Goal: Complete application form: Complete application form

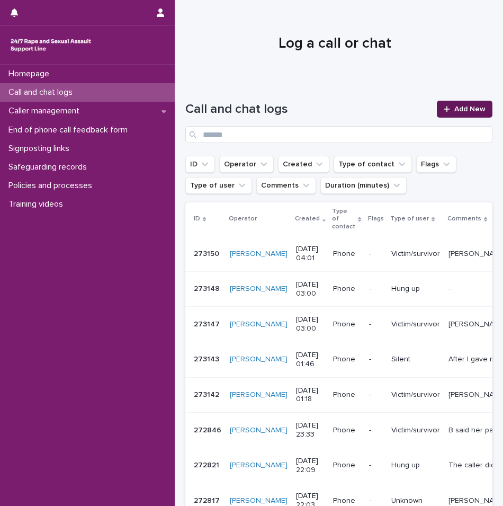
click at [444, 105] on div at bounding box center [449, 108] width 11 height 7
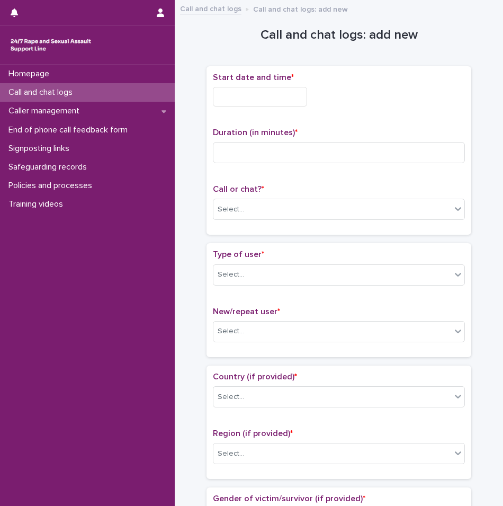
click at [277, 104] on input "text" at bounding box center [260, 97] width 94 height 20
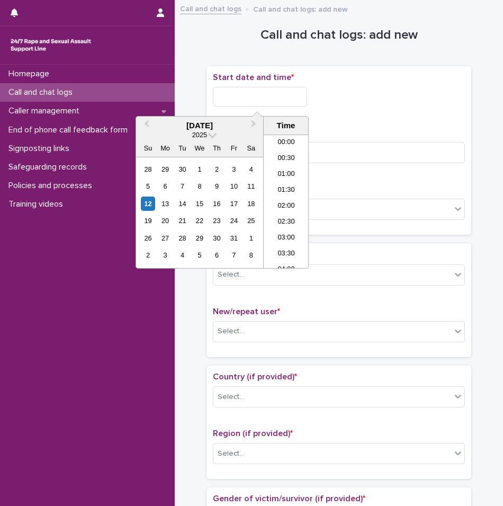
scroll to position [101, 0]
click at [284, 183] on li "04:30" at bounding box center [286, 185] width 45 height 16
click at [274, 100] on input "**********" at bounding box center [260, 97] width 94 height 20
type input "**********"
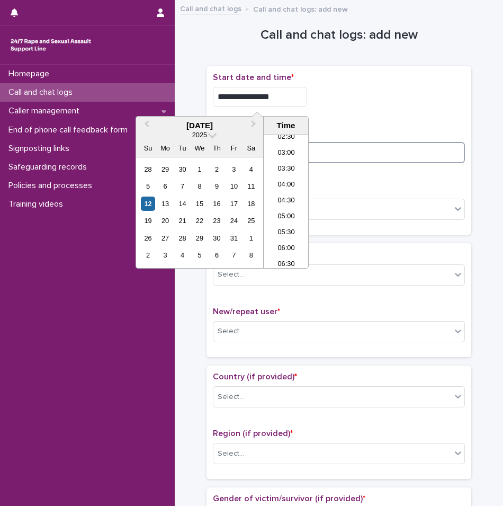
click at [374, 146] on input at bounding box center [339, 152] width 252 height 21
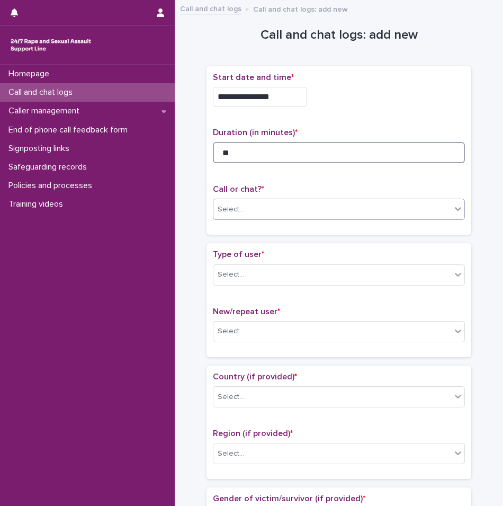
type input "**"
click at [268, 211] on div "Select..." at bounding box center [332, 209] width 238 height 17
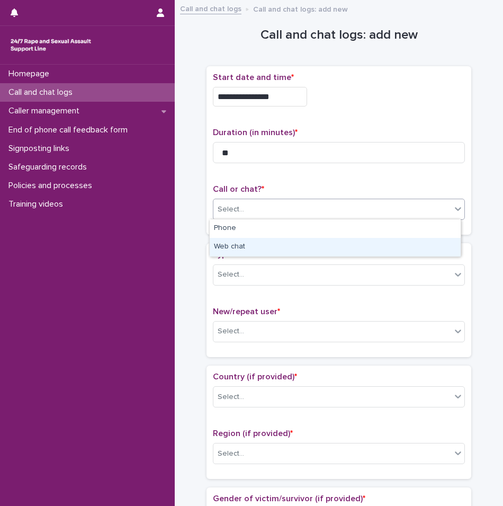
click at [238, 239] on div "Web chat" at bounding box center [335, 247] width 251 height 19
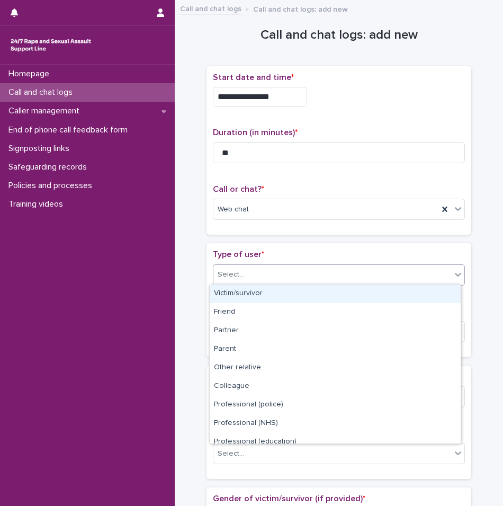
click at [239, 272] on div "Select..." at bounding box center [332, 274] width 238 height 17
click at [237, 291] on div "Victim/survivor" at bounding box center [335, 293] width 251 height 19
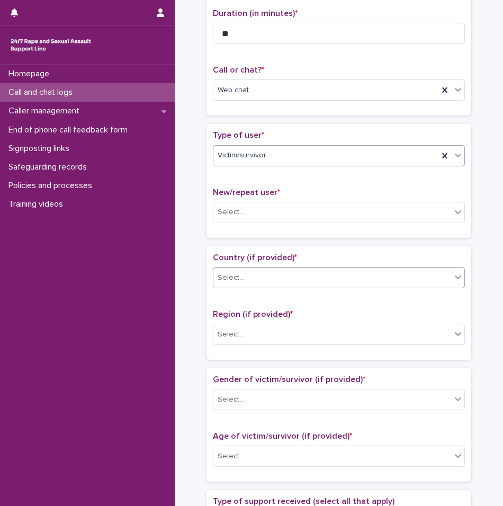
scroll to position [159, 0]
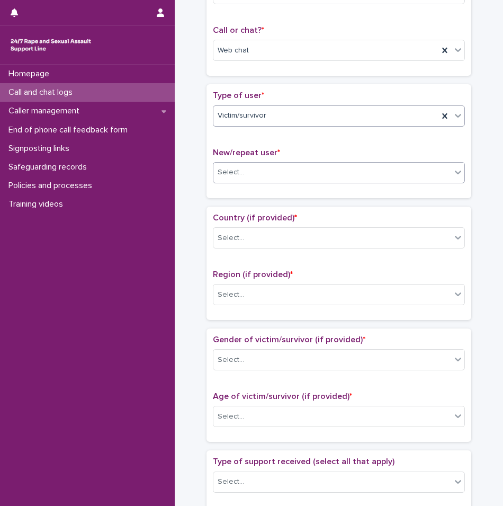
click at [242, 177] on div "Select..." at bounding box center [332, 172] width 238 height 17
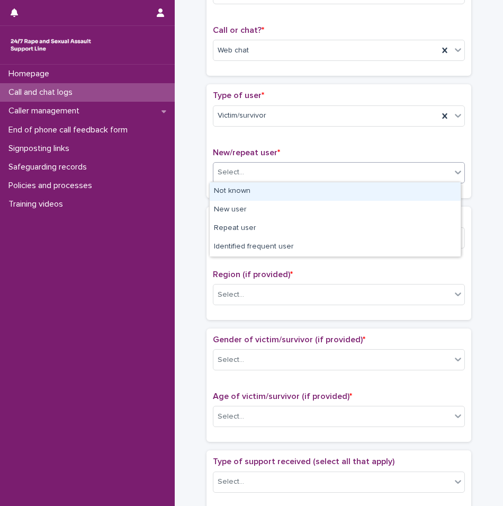
click at [242, 195] on div "Not known" at bounding box center [335, 191] width 251 height 19
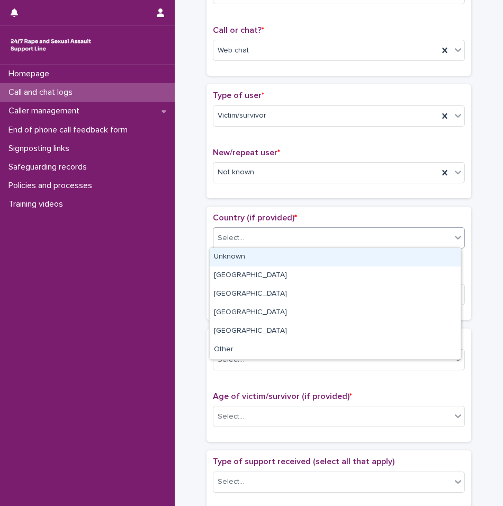
click at [239, 240] on div "Select..." at bounding box center [332, 237] width 238 height 17
click at [239, 252] on div "Unknown" at bounding box center [335, 257] width 251 height 19
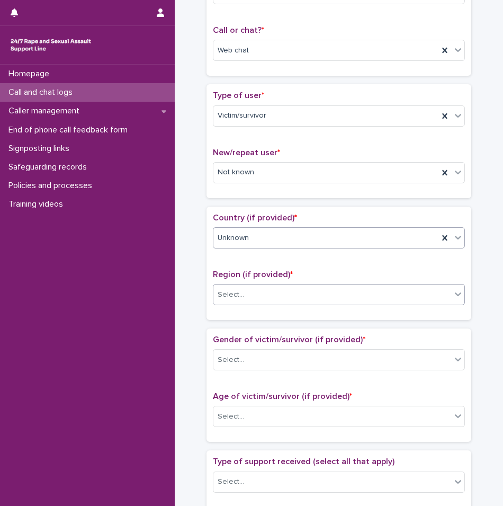
click at [233, 293] on div "Select..." at bounding box center [231, 294] width 26 height 11
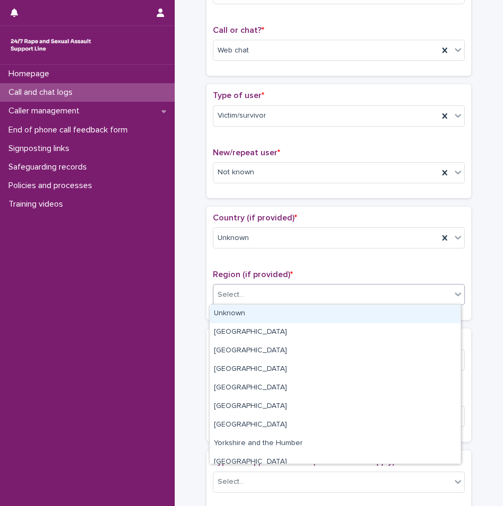
click at [237, 309] on div "Unknown" at bounding box center [335, 313] width 251 height 19
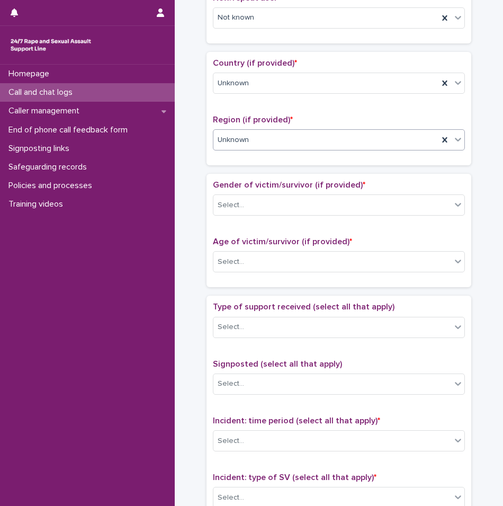
scroll to position [318, 0]
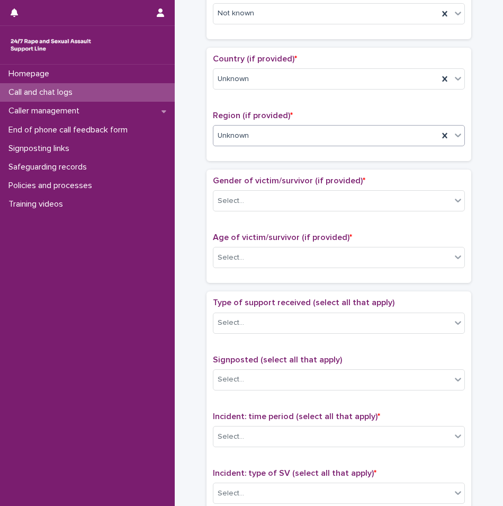
click at [230, 186] on div "Gender of victim/survivor (if provided) * Select..." at bounding box center [339, 198] width 252 height 44
click at [230, 200] on div "Select..." at bounding box center [231, 200] width 26 height 11
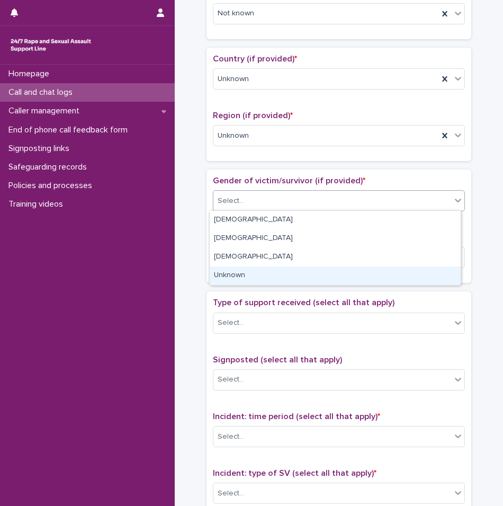
click at [243, 276] on div "Unknown" at bounding box center [335, 275] width 251 height 19
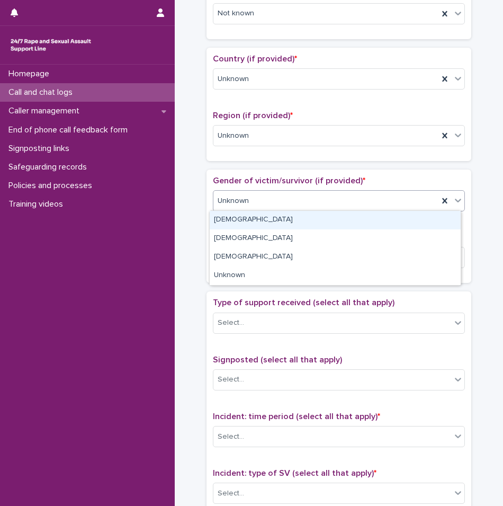
click at [266, 207] on div "Unknown" at bounding box center [325, 200] width 225 height 17
click at [249, 215] on div "[DEMOGRAPHIC_DATA]" at bounding box center [335, 220] width 251 height 19
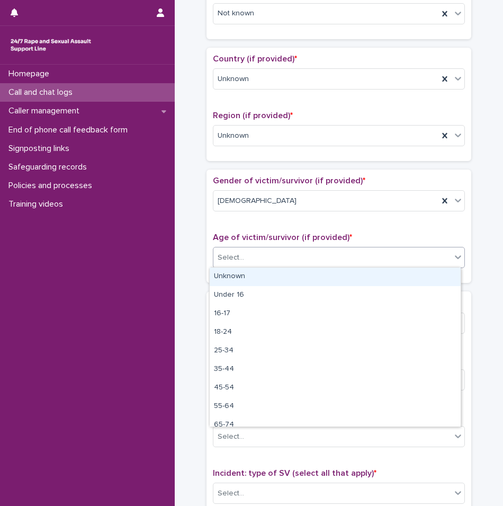
click at [255, 263] on div "Select..." at bounding box center [332, 257] width 238 height 17
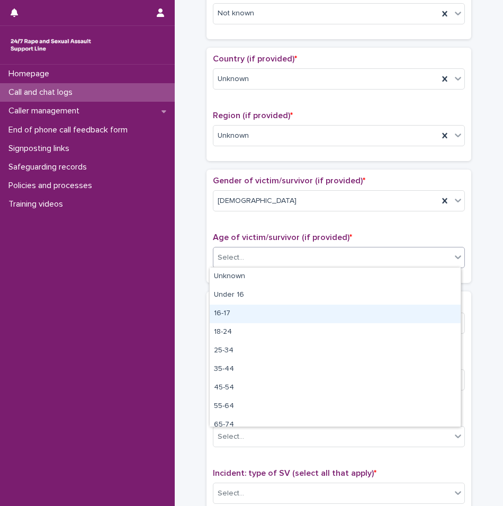
click at [231, 314] on div "16-17" at bounding box center [335, 313] width 251 height 19
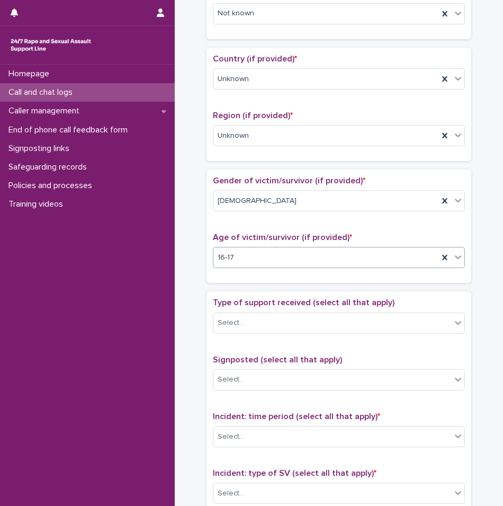
scroll to position [371, 0]
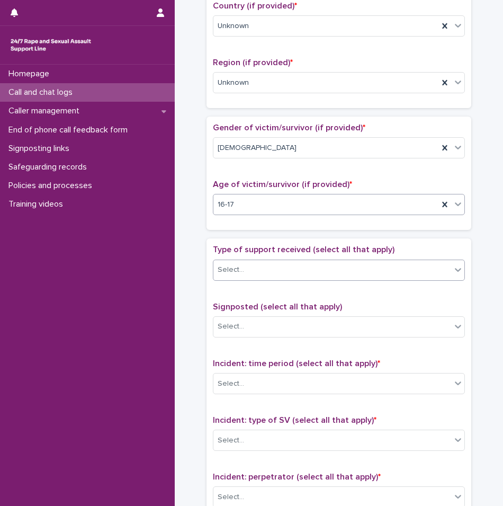
click at [234, 279] on body "**********" at bounding box center [251, 253] width 503 height 506
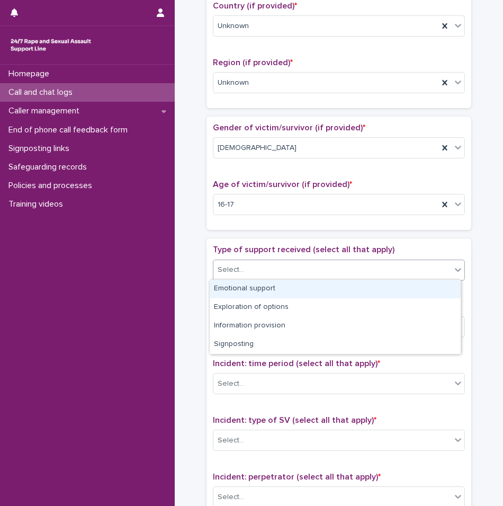
click at [231, 288] on div "Emotional support" at bounding box center [335, 289] width 251 height 19
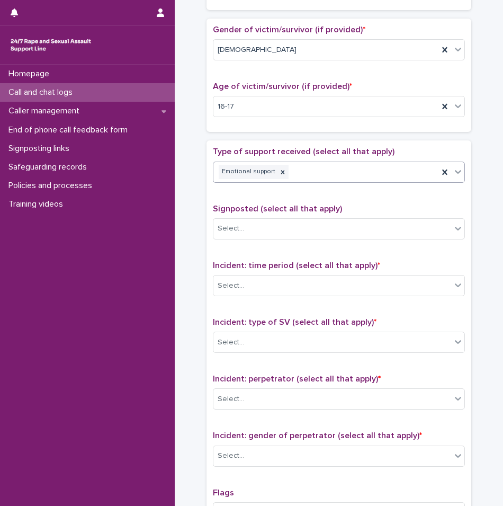
scroll to position [529, 0]
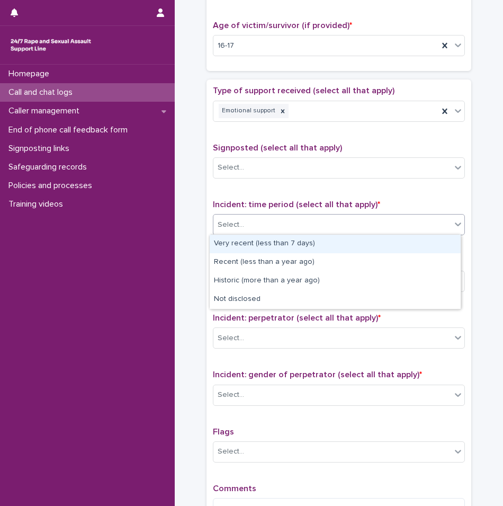
click at [260, 231] on div "Select..." at bounding box center [332, 224] width 238 height 17
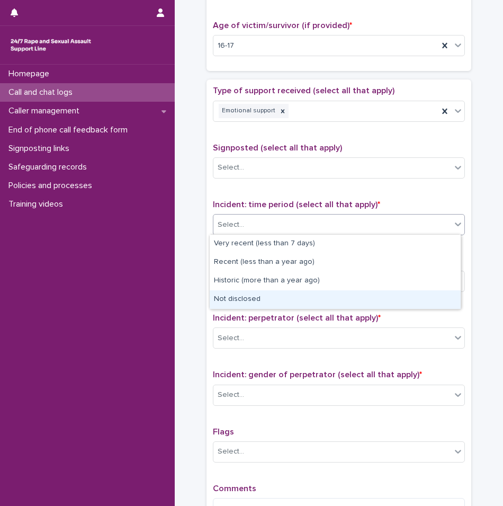
click at [228, 305] on div "Not disclosed" at bounding box center [335, 299] width 251 height 19
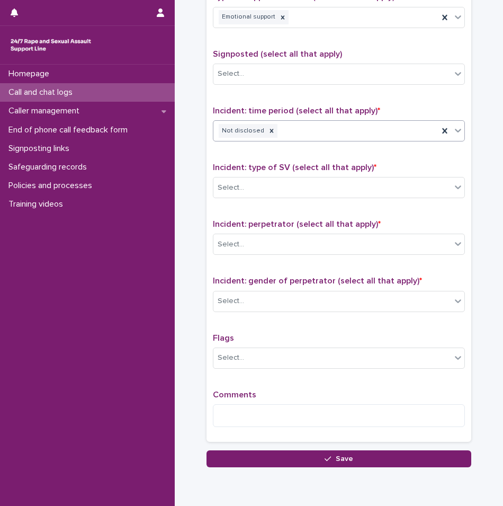
scroll to position [635, 0]
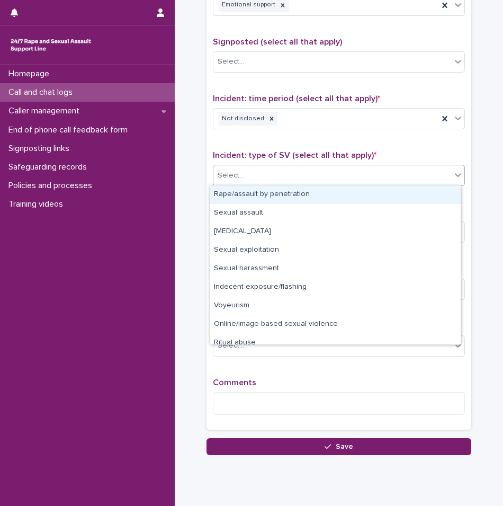
click at [250, 178] on div "Select..." at bounding box center [332, 175] width 238 height 17
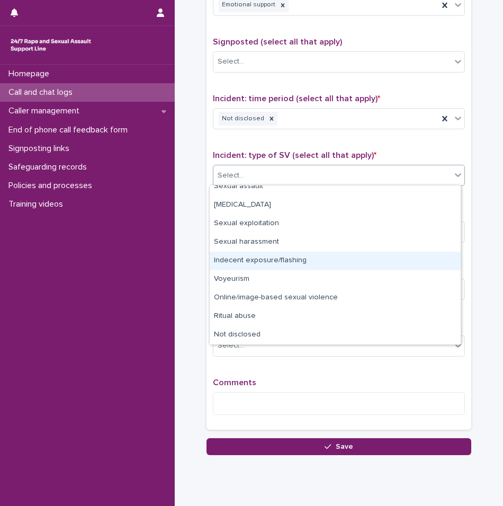
scroll to position [0, 0]
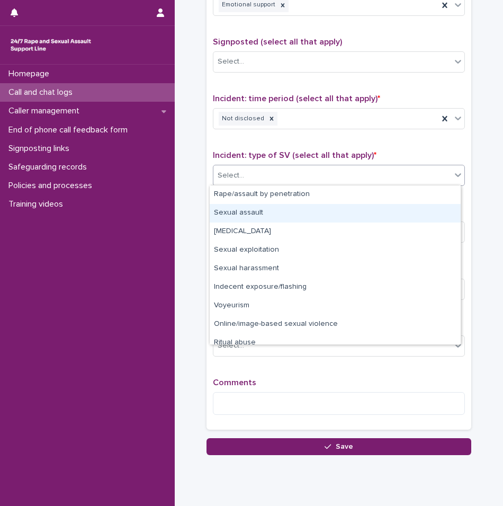
drag, startPoint x: 249, startPoint y: 223, endPoint x: 245, endPoint y: 214, distance: 10.2
click at [245, 214] on div "Sexual assault" at bounding box center [335, 213] width 251 height 19
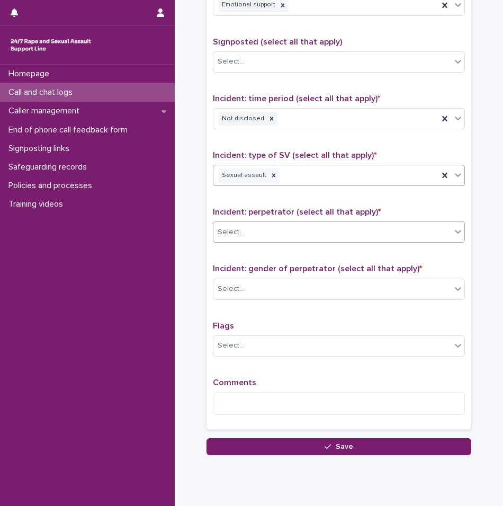
scroll to position [666, 0]
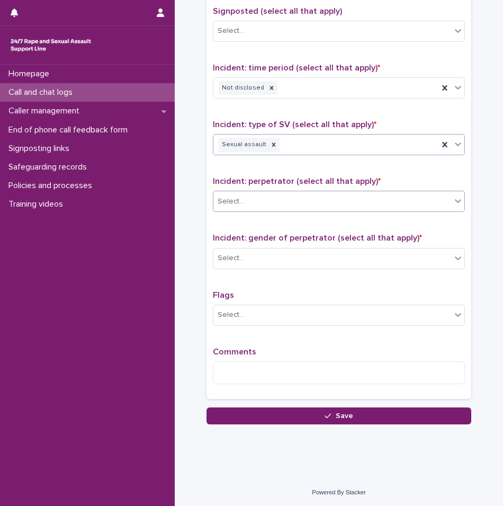
click at [252, 206] on div "Select..." at bounding box center [332, 201] width 238 height 17
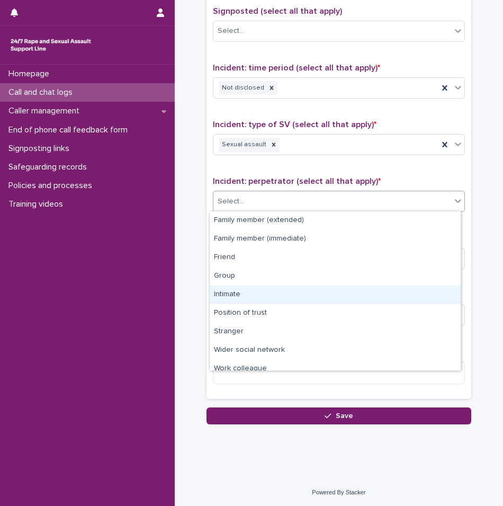
click at [237, 295] on div "Intimate" at bounding box center [335, 294] width 251 height 19
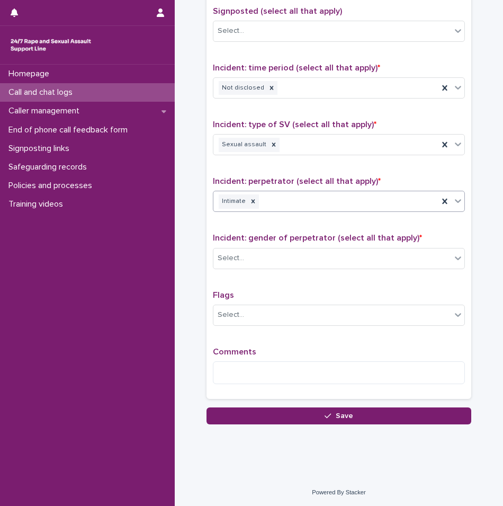
click at [296, 201] on div "Intimate" at bounding box center [325, 201] width 225 height 19
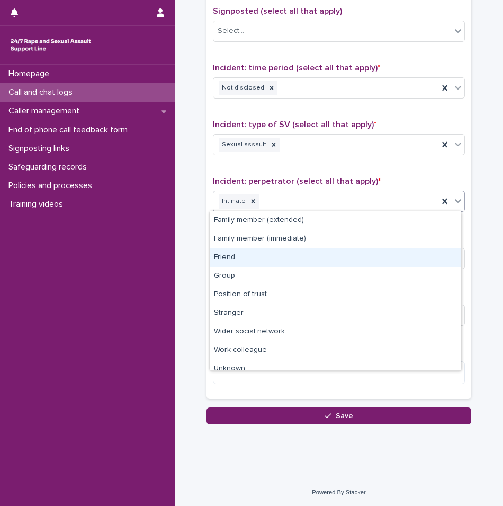
click at [227, 252] on div "Friend" at bounding box center [335, 257] width 251 height 19
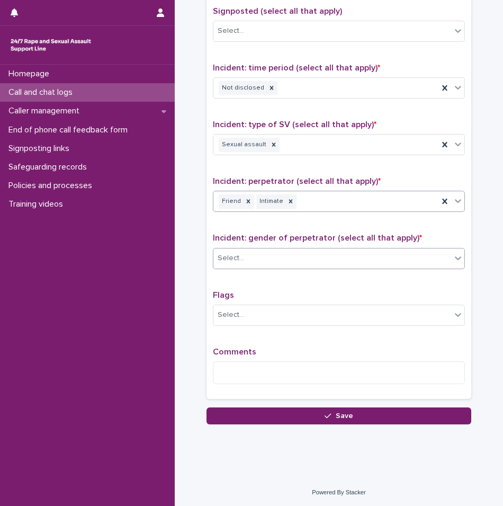
click at [242, 253] on div "Select..." at bounding box center [332, 257] width 238 height 17
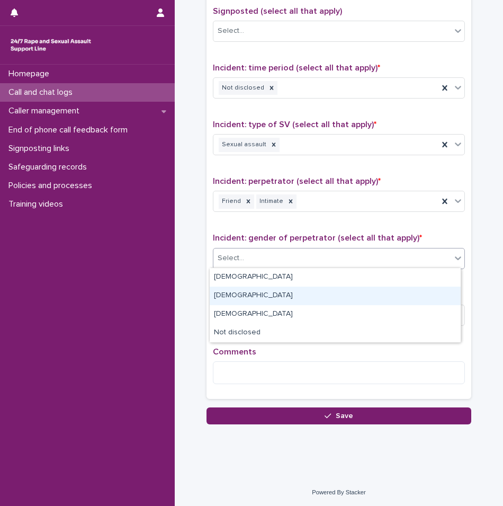
click at [232, 297] on div "[DEMOGRAPHIC_DATA]" at bounding box center [335, 295] width 251 height 19
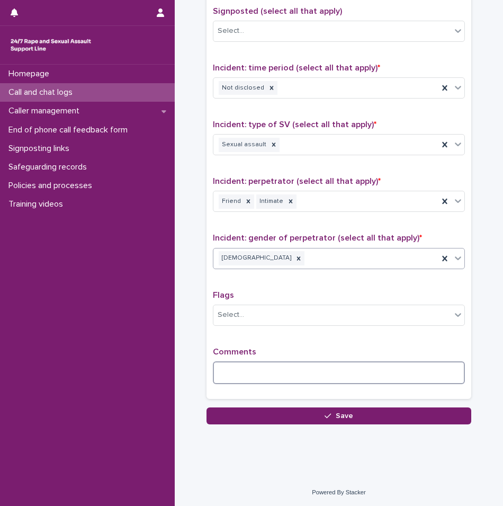
click at [241, 363] on textarea at bounding box center [339, 372] width 252 height 23
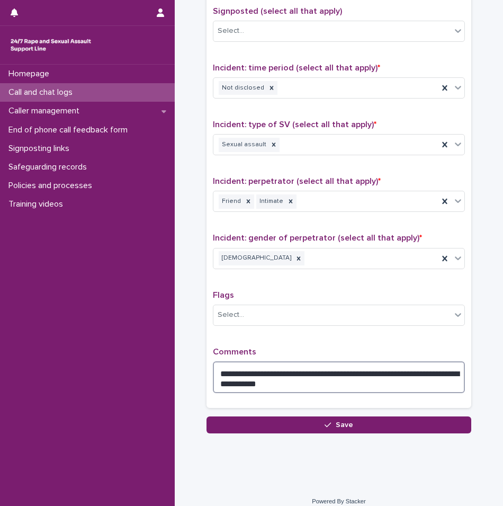
drag, startPoint x: 232, startPoint y: 386, endPoint x: 233, endPoint y: 377, distance: 8.5
click at [245, 377] on textarea "**********" at bounding box center [339, 377] width 252 height 32
click at [303, 385] on textarea "**********" at bounding box center [339, 377] width 252 height 32
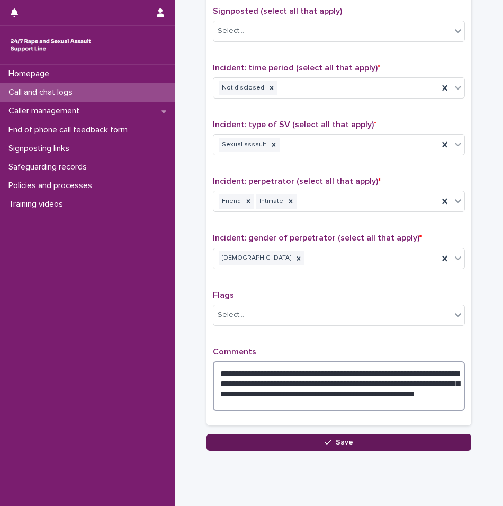
type textarea "**********"
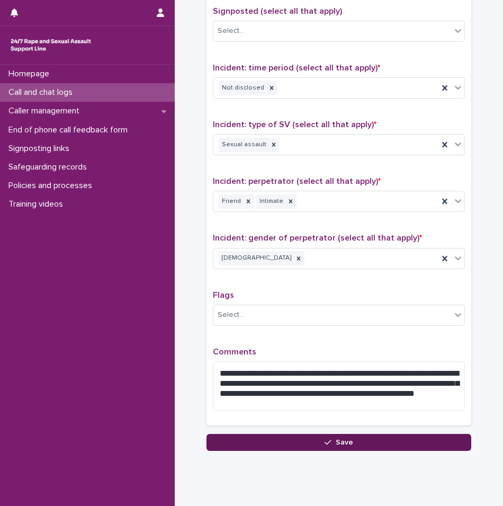
click at [319, 438] on button "Save" at bounding box center [338, 442] width 265 height 17
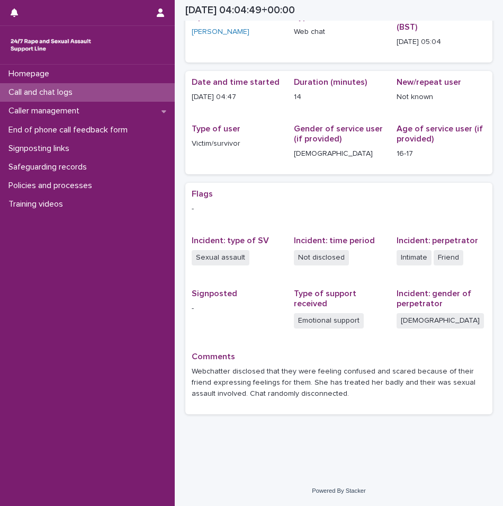
scroll to position [58, 0]
click at [53, 89] on p "Call and chat logs" at bounding box center [42, 92] width 77 height 10
